Goal: Browse casually

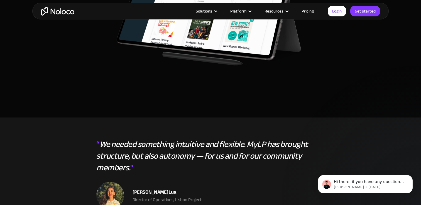
click at [68, 11] on img "home" at bounding box center [57, 11] width 33 height 9
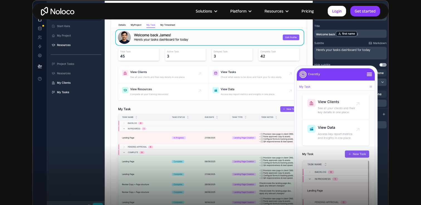
scroll to position [180, 0]
